Goal: Navigation & Orientation: Go to known website

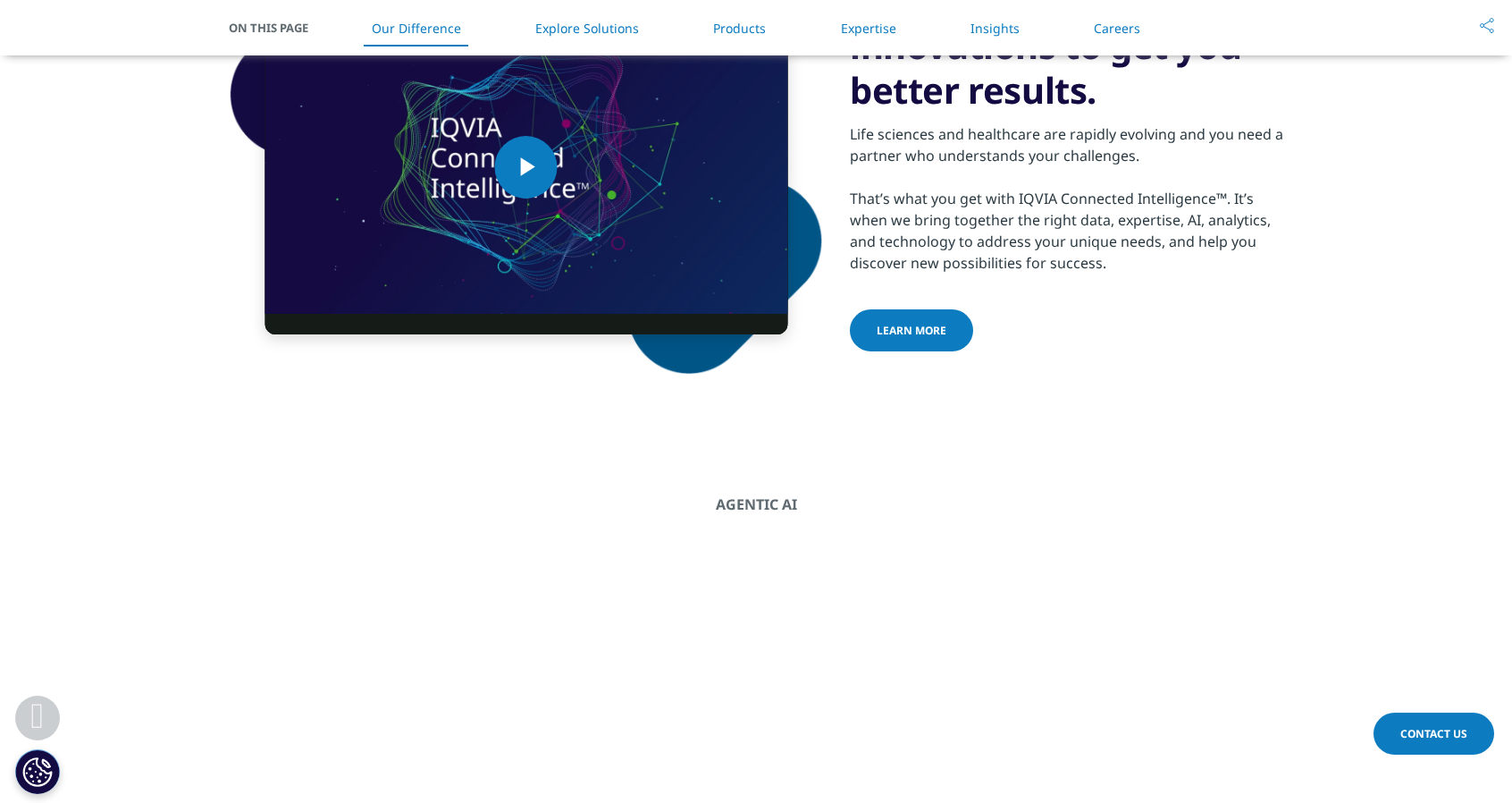
scroll to position [1073, 0]
